Goal: Task Accomplishment & Management: Manage account settings

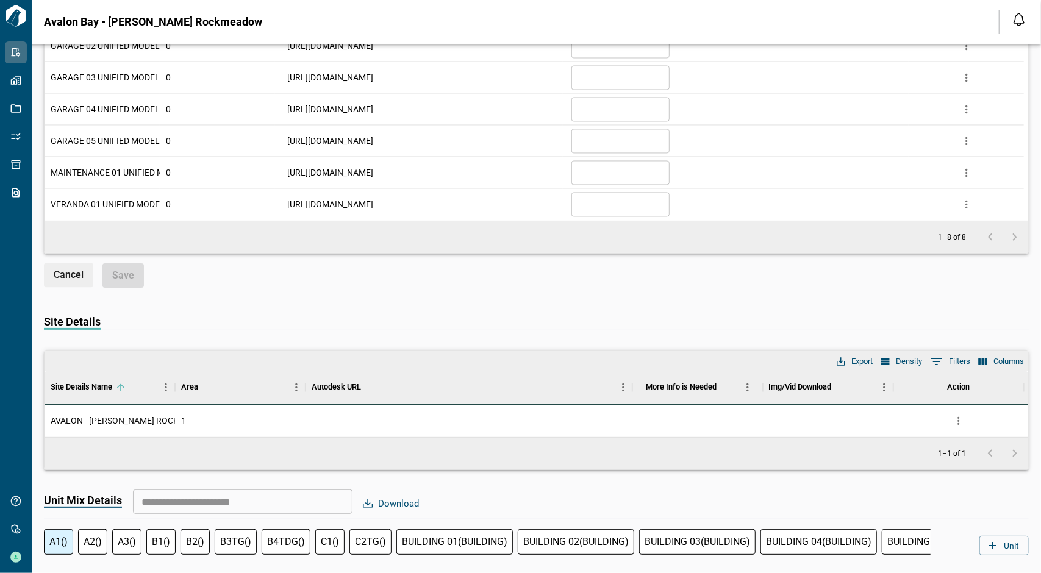
scroll to position [1646, 0]
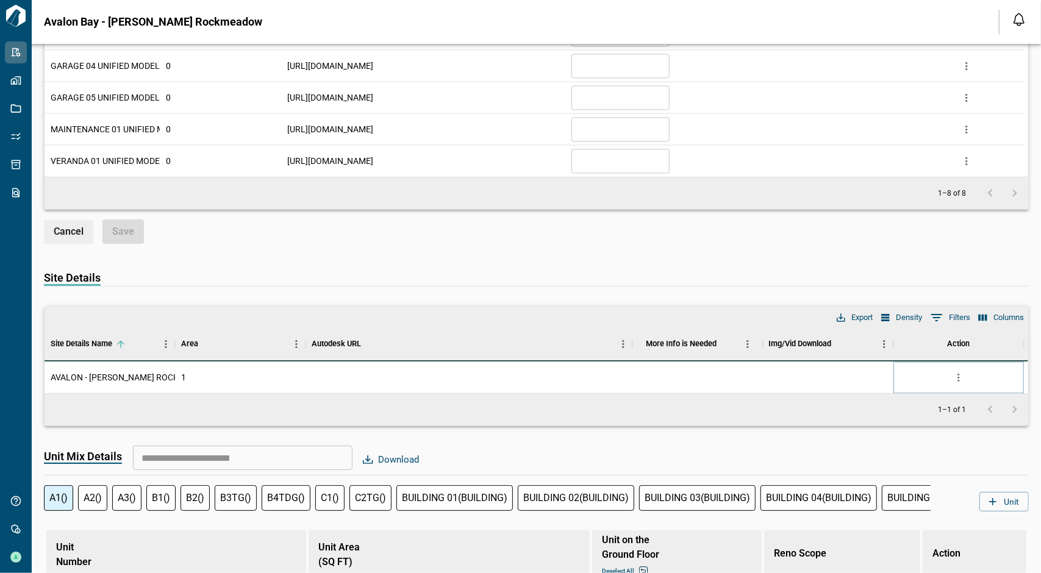
click at [959, 374] on icon "more" at bounding box center [958, 377] width 12 height 12
click at [925, 427] on li "Edit" at bounding box center [907, 420] width 120 height 22
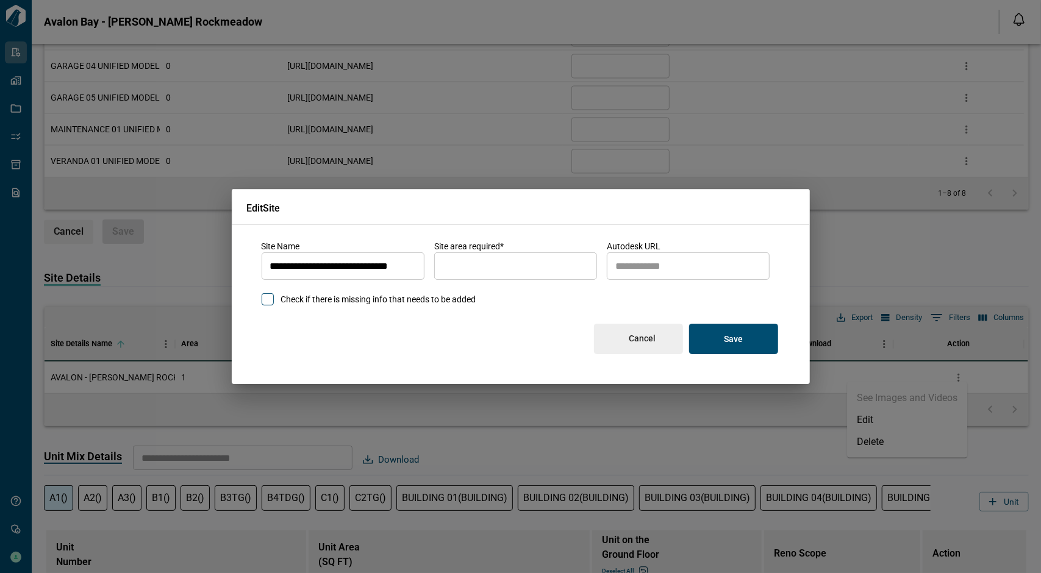
click at [649, 344] on button "Cancel" at bounding box center [638, 339] width 89 height 30
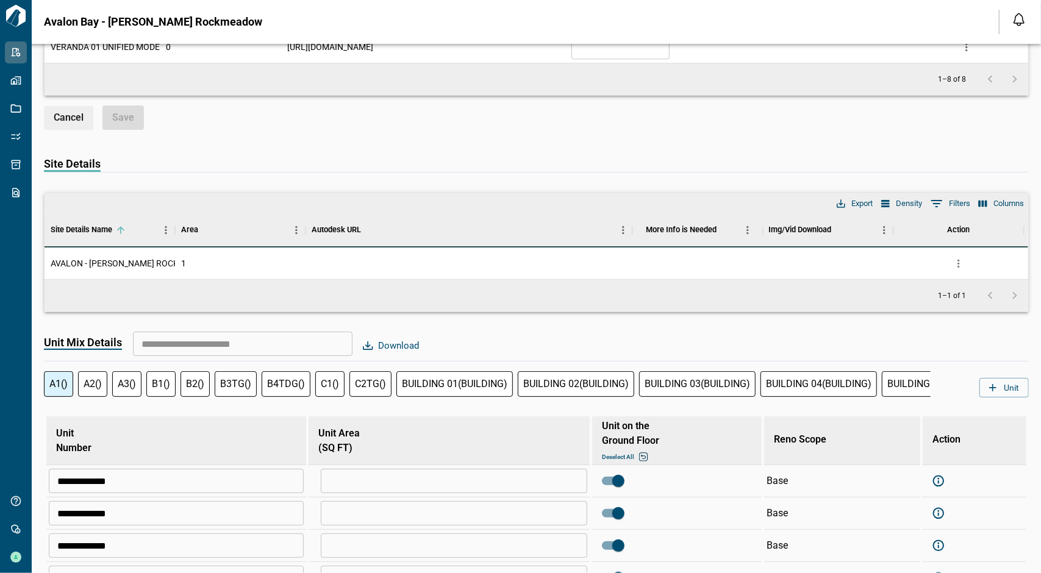
scroll to position [1768, 0]
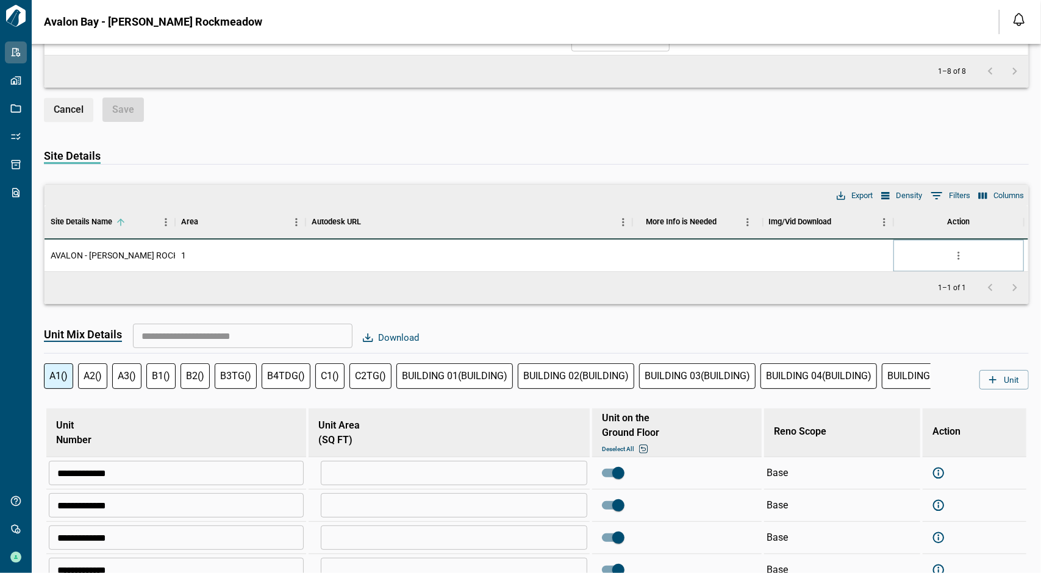
click at [957, 253] on icon "more" at bounding box center [958, 255] width 2 height 8
click at [928, 289] on li "Edit" at bounding box center [907, 298] width 120 height 22
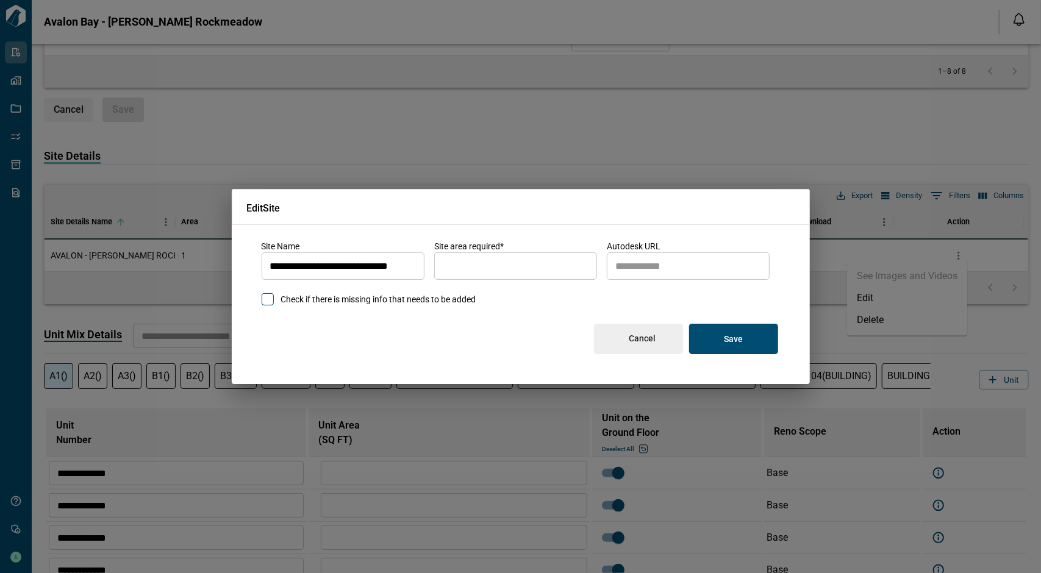
click at [655, 338] on button "Cancel" at bounding box center [638, 339] width 89 height 30
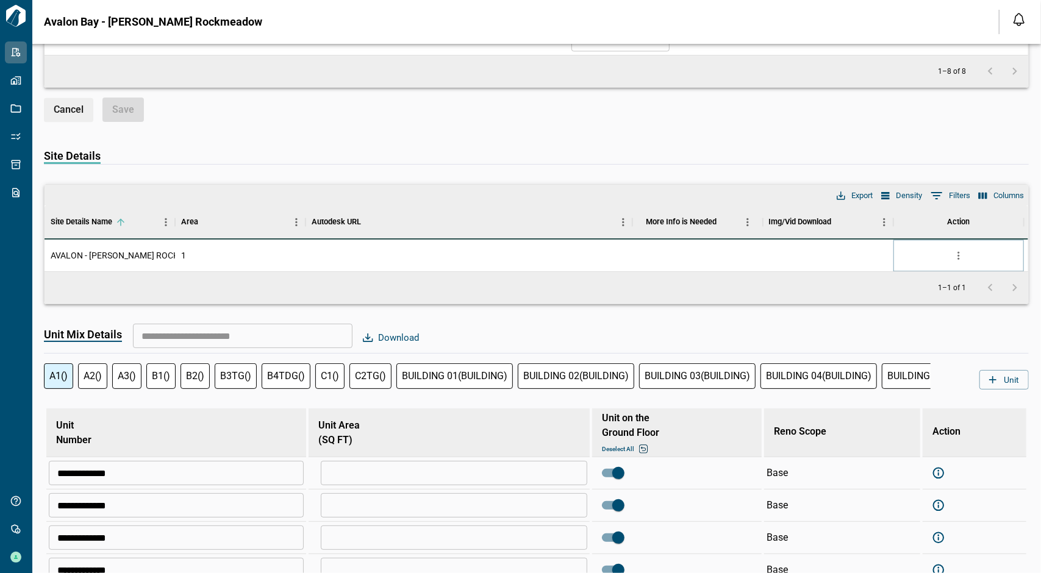
click at [959, 249] on icon "more" at bounding box center [958, 255] width 12 height 12
click at [912, 322] on li "Delete" at bounding box center [907, 320] width 120 height 22
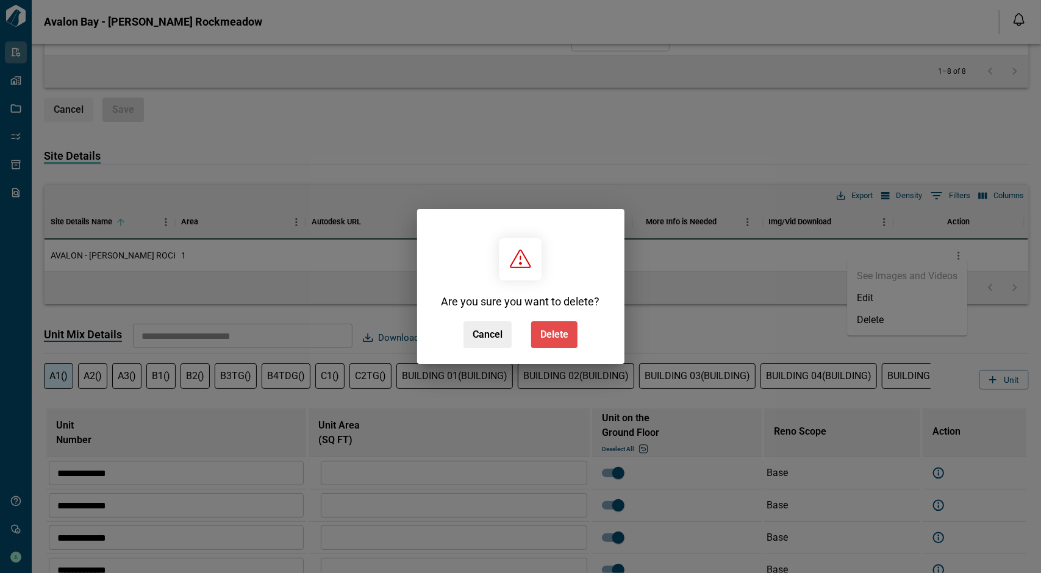
click at [566, 335] on span "Delete" at bounding box center [554, 335] width 28 height 12
